Goal: Find specific page/section: Find specific page/section

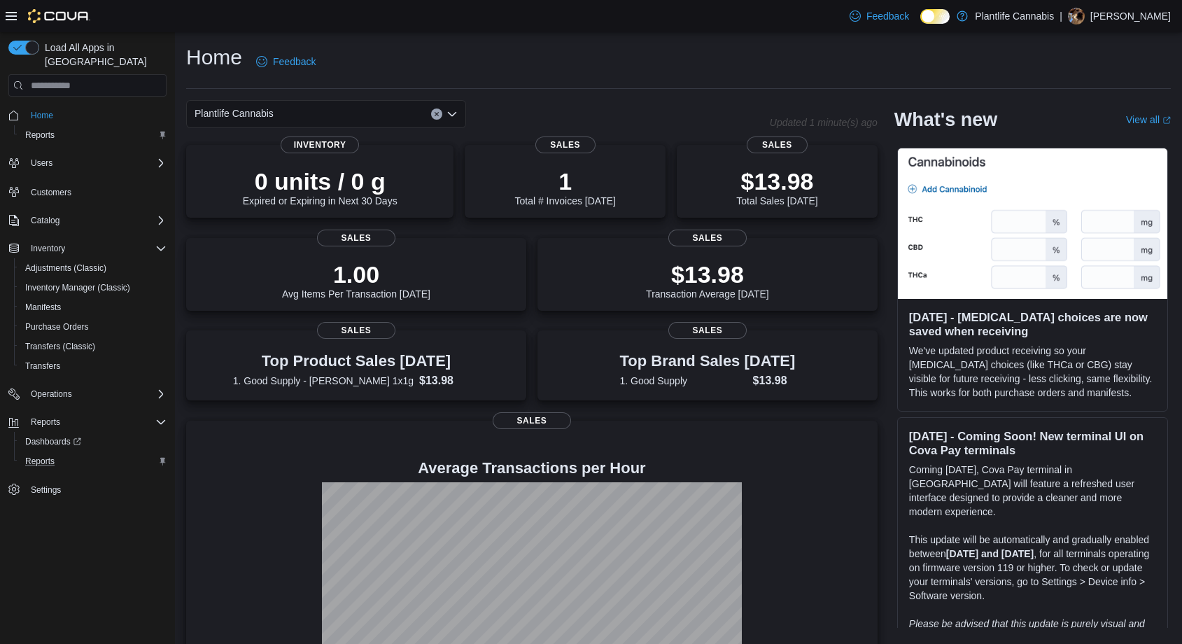
click at [62, 453] on div "Reports" at bounding box center [93, 461] width 147 height 17
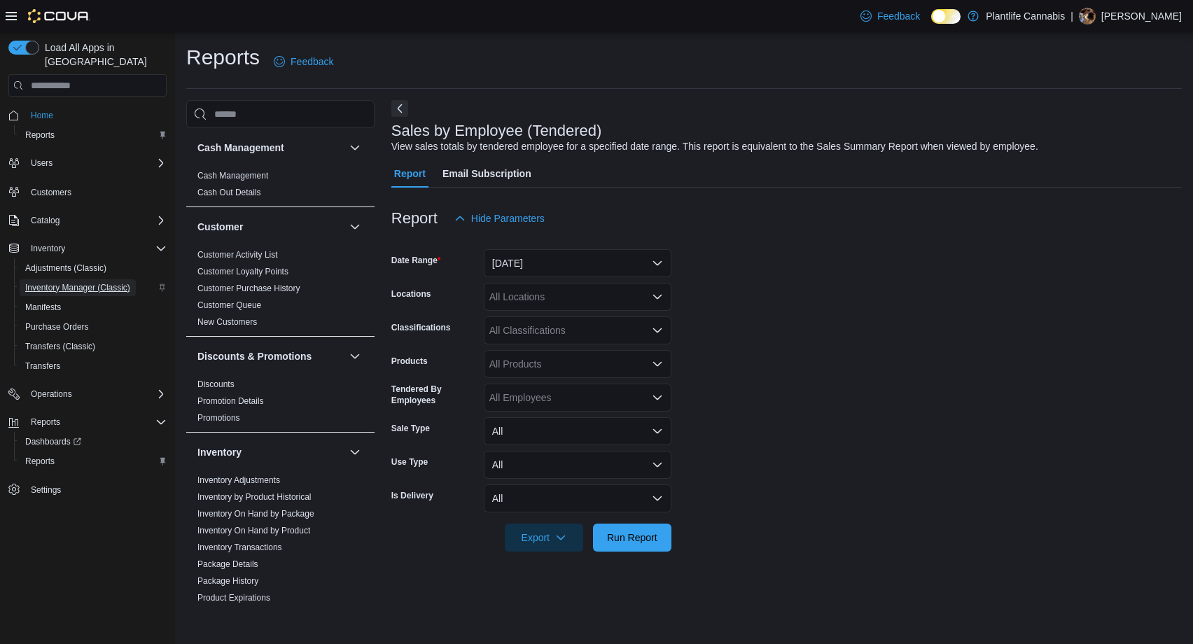
click at [106, 282] on span "Inventory Manager (Classic)" at bounding box center [77, 287] width 105 height 11
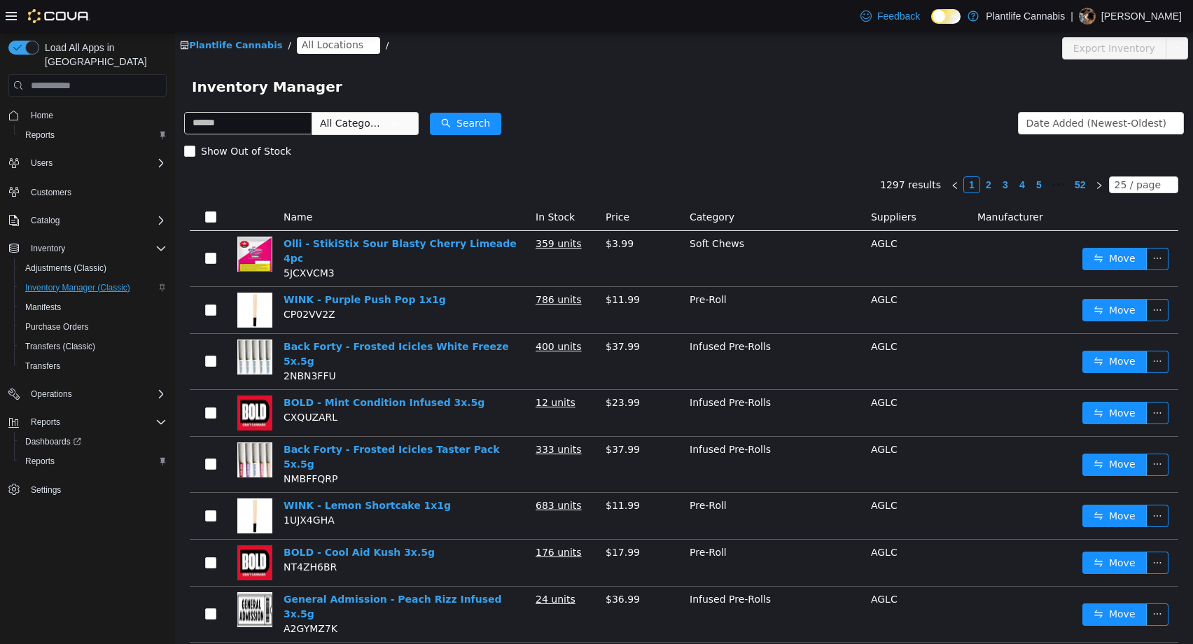
click at [324, 53] on span "All Locations" at bounding box center [338, 45] width 83 height 17
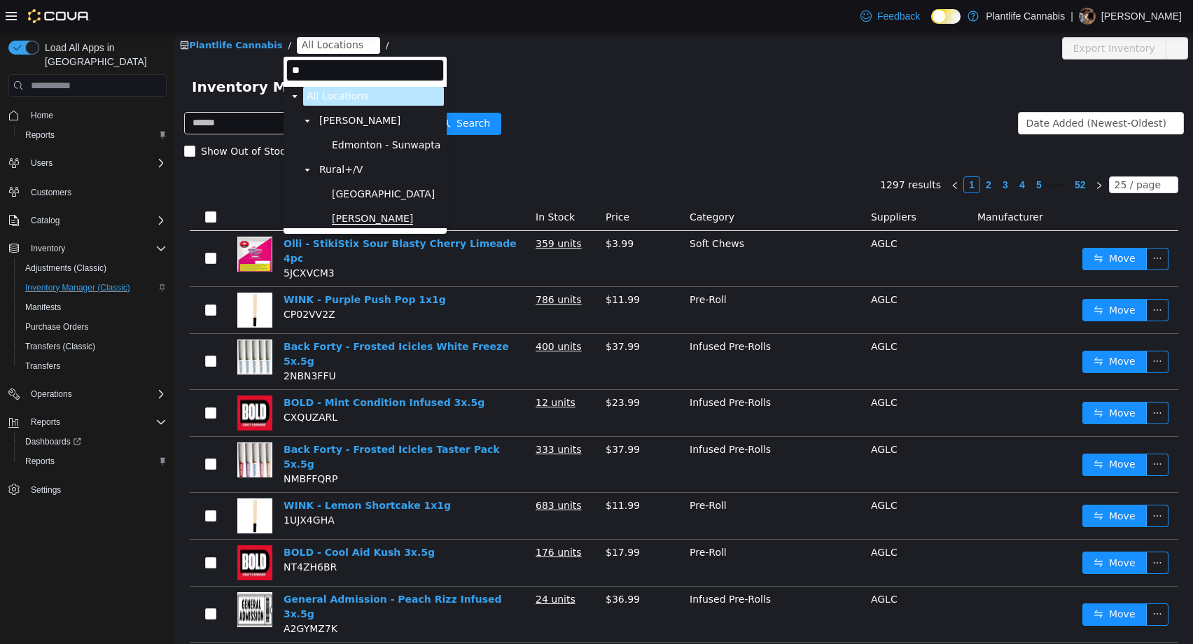
type input "**"
click at [364, 215] on span "Wainwright" at bounding box center [372, 219] width 81 height 12
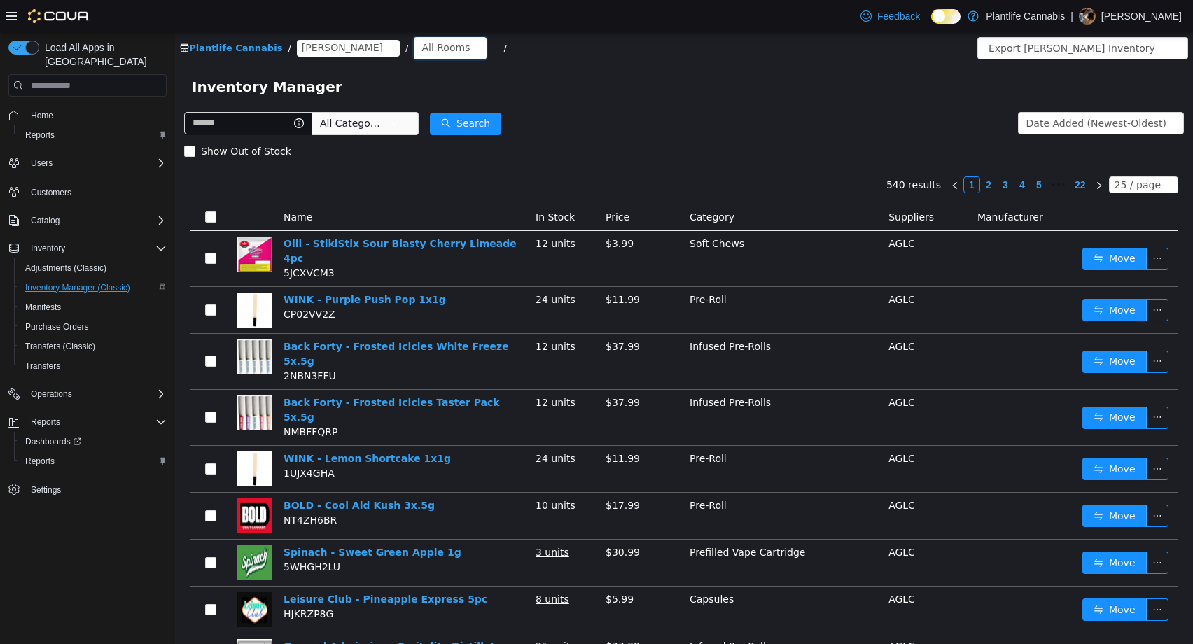
click at [421, 45] on div "All Rooms" at bounding box center [445, 47] width 48 height 21
